Goal: Task Accomplishment & Management: Use online tool/utility

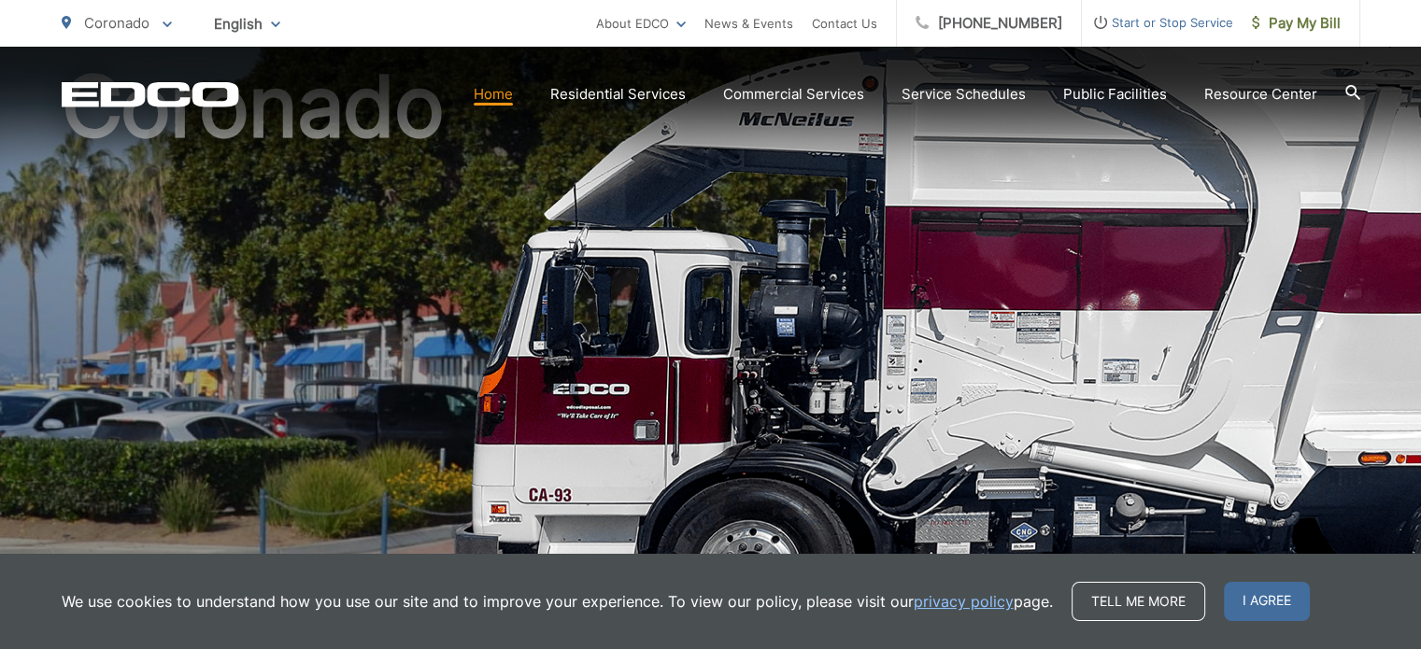
scroll to position [195, 0]
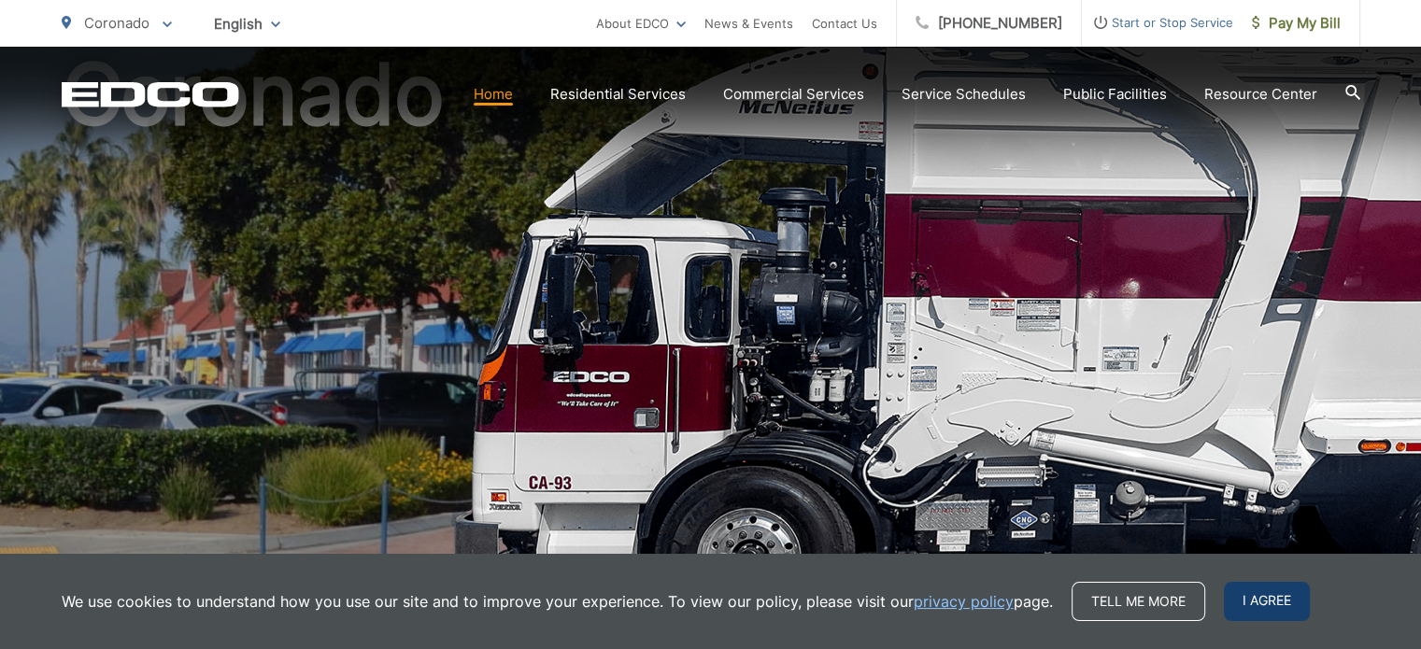
click at [1255, 599] on span "I agree" at bounding box center [1267, 601] width 86 height 39
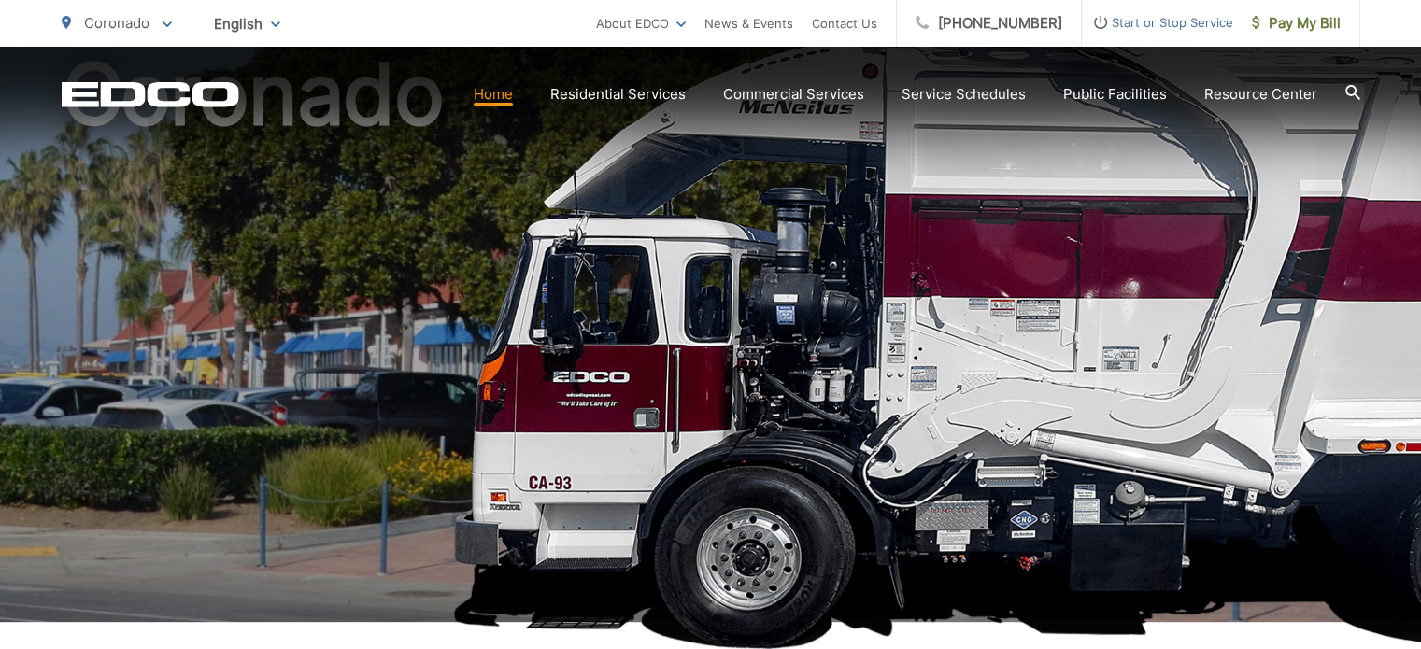
scroll to position [608, 0]
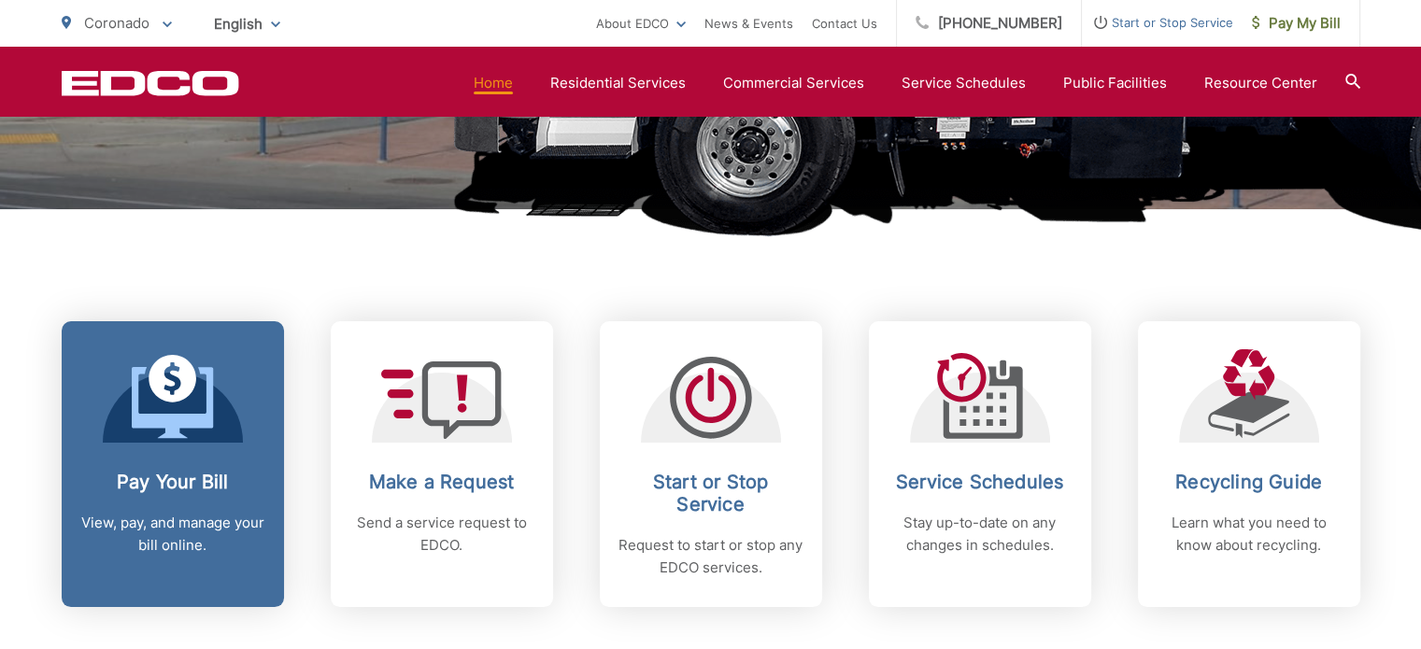
click at [202, 444] on link "Pay Your Bill View, pay, and manage your bill online." at bounding box center [173, 464] width 222 height 286
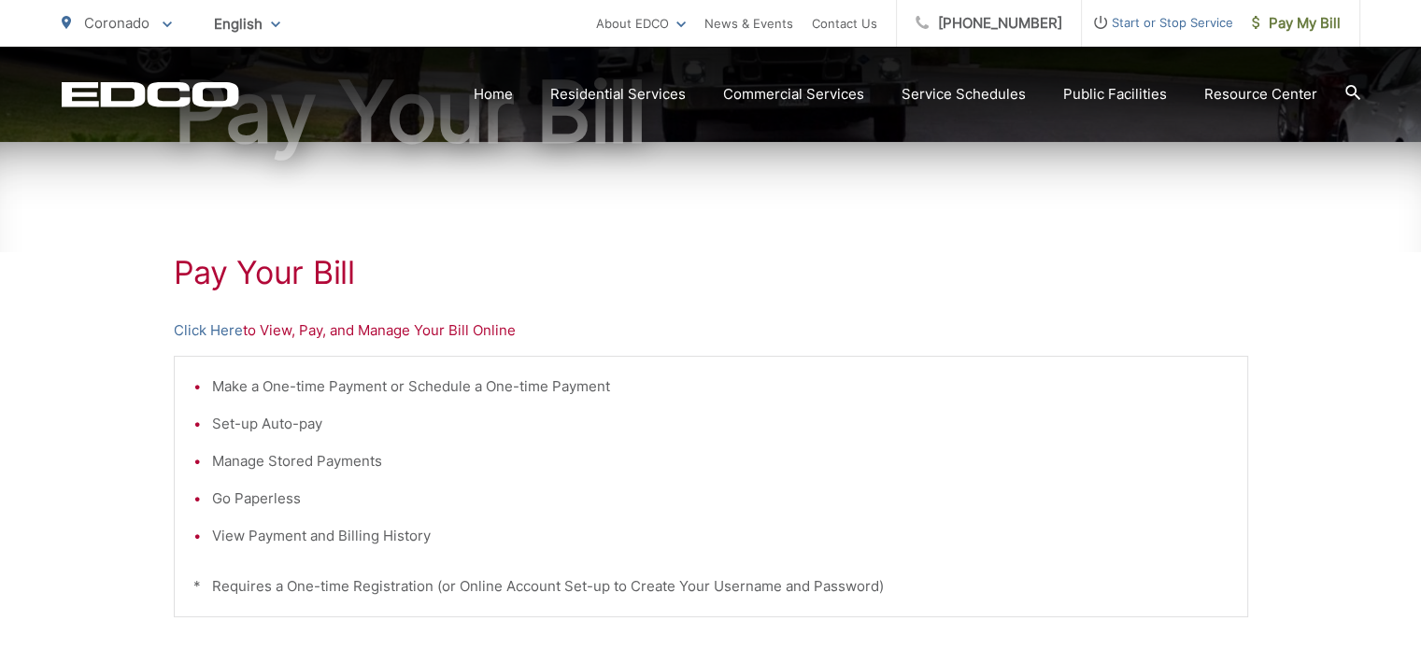
scroll to position [251, 0]
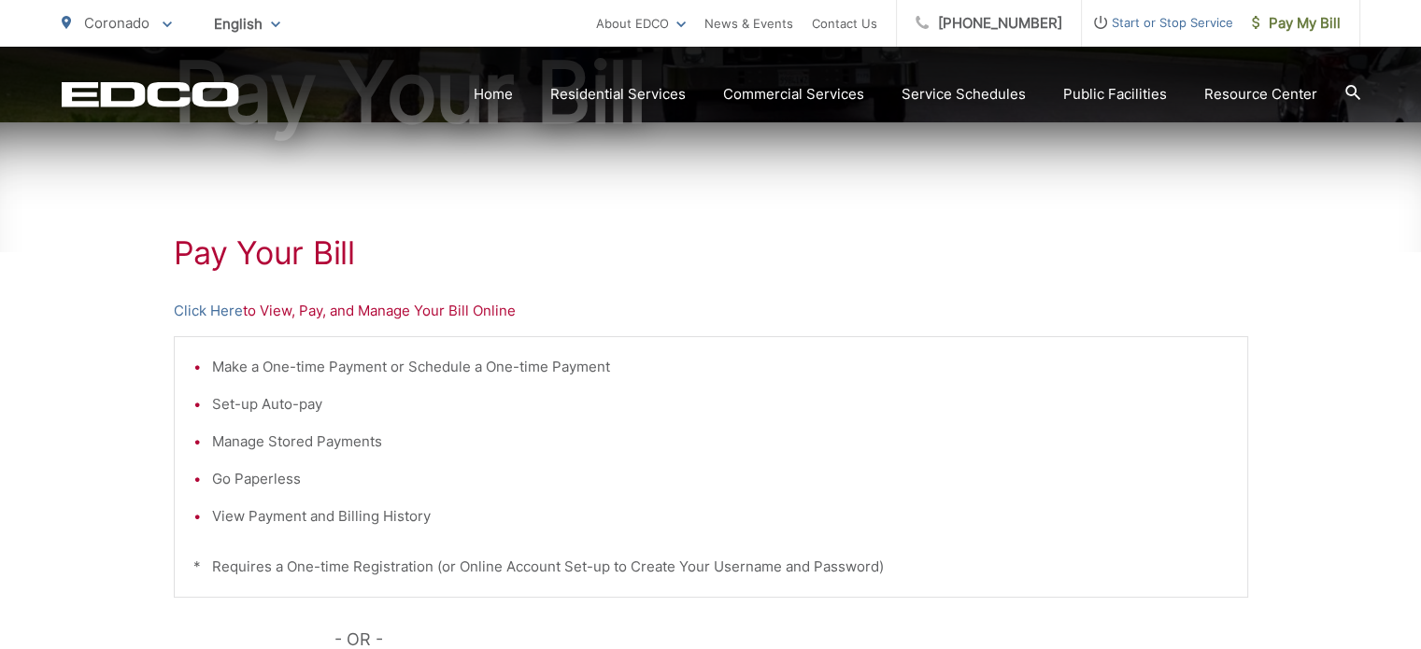
click at [277, 311] on p "Click Here to View, Pay, and Manage Your Bill Online" at bounding box center [711, 311] width 1075 height 22
click at [205, 313] on link "Click Here" at bounding box center [208, 311] width 69 height 22
